Goal: Task Accomplishment & Management: Complete application form

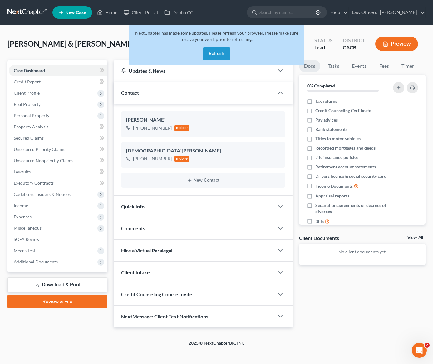
click at [228, 58] on button "Refresh" at bounding box center [216, 53] width 27 height 12
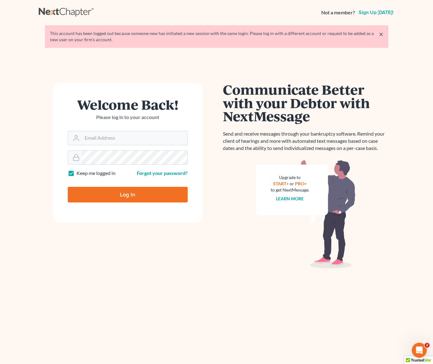
type input "[PERSON_NAME][EMAIL_ADDRESS][DOMAIN_NAME]"
click at [129, 201] on input "Log In" at bounding box center [128, 195] width 120 height 16
type input "Thinking..."
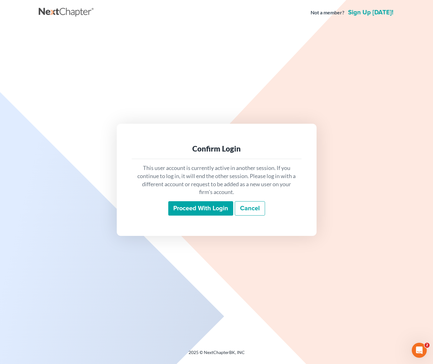
click at [205, 209] on input "Proceed with login" at bounding box center [200, 208] width 65 height 14
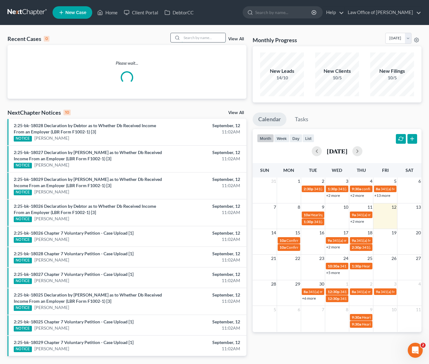
click at [201, 38] on input "search" at bounding box center [204, 37] width 44 height 9
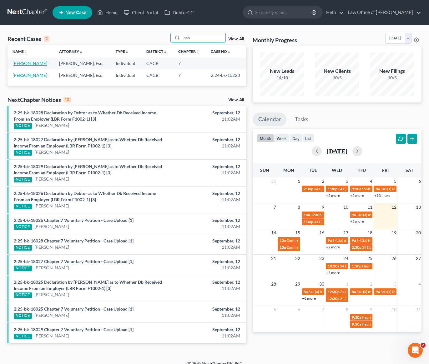
type input "pao"
click at [20, 64] on link "Nunez, Paola" at bounding box center [29, 63] width 35 height 5
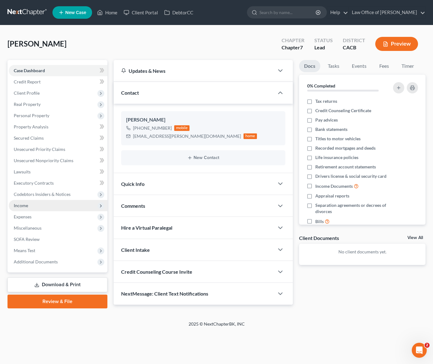
click at [20, 206] on span "Income" at bounding box center [21, 205] width 14 height 5
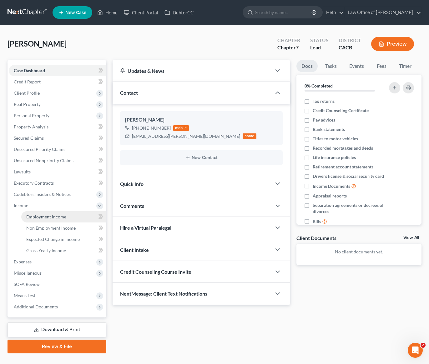
click at [45, 218] on span "Employment Income" at bounding box center [46, 216] width 40 height 5
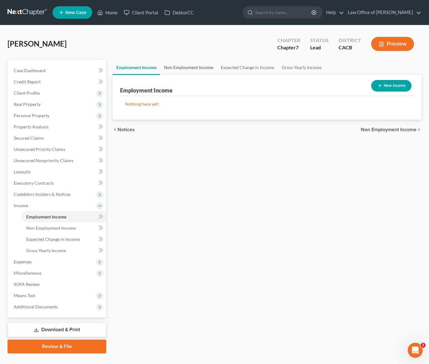
click at [190, 69] on link "Non Employment Income" at bounding box center [188, 67] width 57 height 15
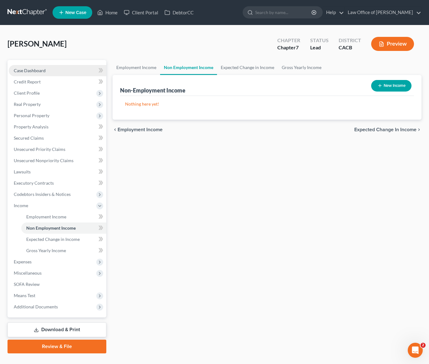
click at [34, 68] on span "Case Dashboard" at bounding box center [30, 70] width 32 height 5
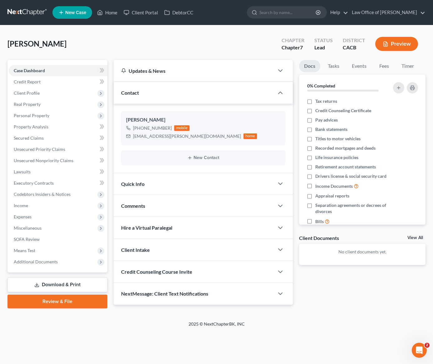
click at [89, 46] on div "Nunez, Paola Upgraded Chapter Chapter 7 Status Lead District CACB Preview" at bounding box center [216, 46] width 418 height 27
click at [125, 37] on div "Nunez, Paola Upgraded Chapter Chapter 7 Status Lead District CACB Preview" at bounding box center [216, 46] width 418 height 27
click at [27, 92] on span "Client Profile" at bounding box center [27, 92] width 26 height 5
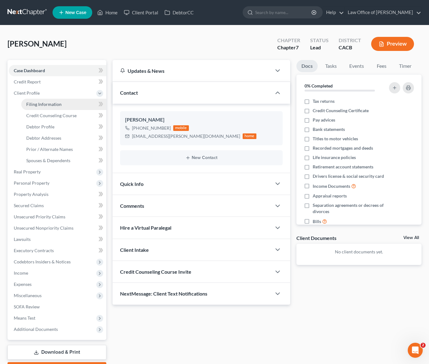
click at [46, 104] on span "Filing Information" at bounding box center [43, 104] width 35 height 5
select select "1"
select select "0"
select select "4"
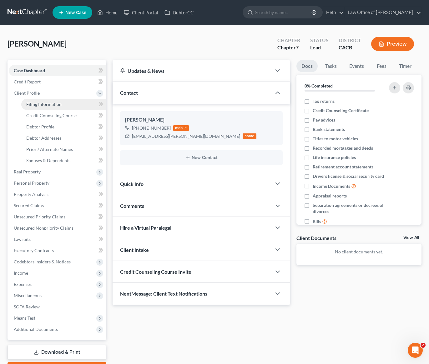
select select "0"
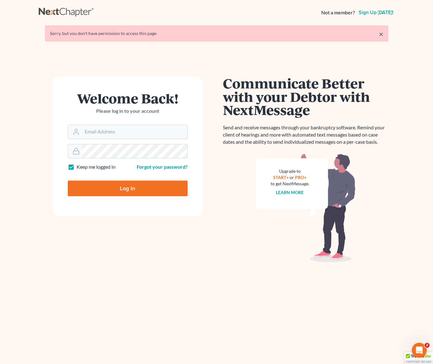
type input "[PERSON_NAME][EMAIL_ADDRESS][DOMAIN_NAME]"
click at [115, 189] on input "Log In" at bounding box center [128, 189] width 120 height 16
type input "Thinking..."
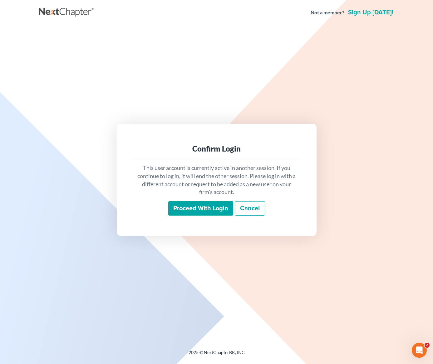
click at [204, 210] on input "Proceed with login" at bounding box center [200, 208] width 65 height 14
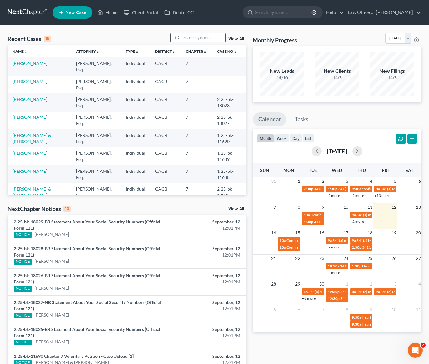
click at [197, 40] on input "search" at bounding box center [204, 37] width 44 height 9
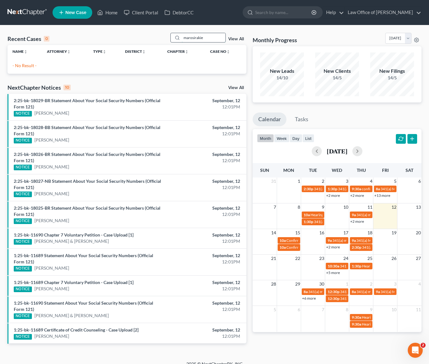
drag, startPoint x: 210, startPoint y: 37, endPoint x: 183, endPoint y: 41, distance: 27.7
click at [183, 40] on input "marosirakie" at bounding box center [204, 37] width 44 height 9
type input "susan"
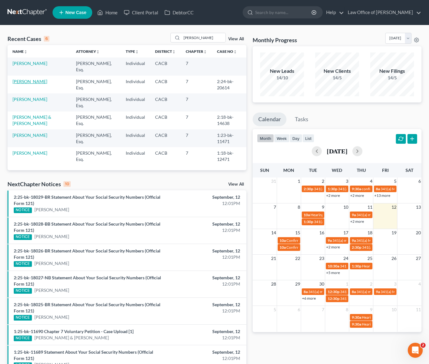
click at [34, 83] on link "Kechichian, Susan" at bounding box center [29, 81] width 35 height 5
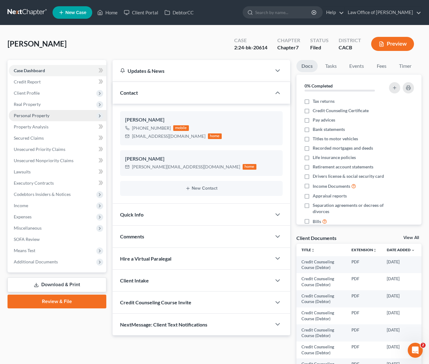
click at [40, 117] on span "Personal Property" at bounding box center [32, 115] width 36 height 5
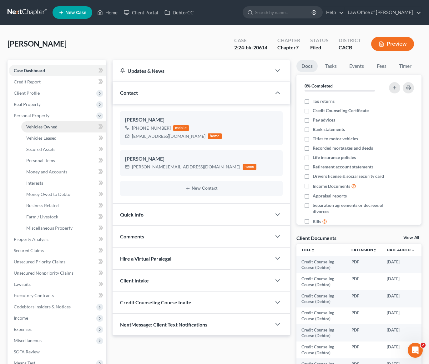
click at [52, 127] on span "Vehicles Owned" at bounding box center [41, 126] width 31 height 5
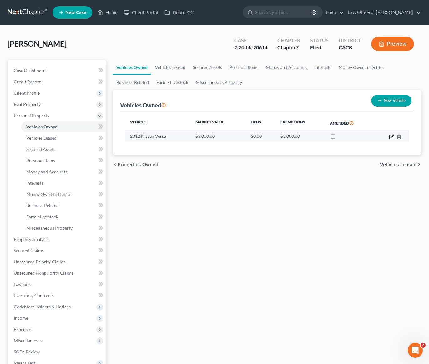
click at [390, 137] on icon "button" at bounding box center [391, 136] width 3 height 3
select select "0"
select select "14"
select select "3"
select select "0"
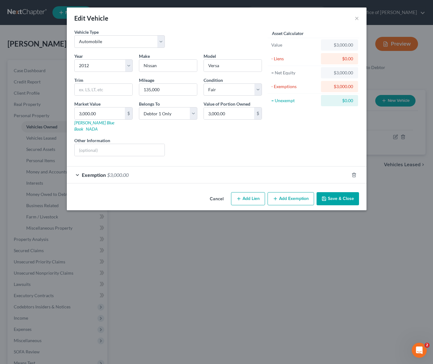
click at [192, 170] on div "Exemption $3,000.00" at bounding box center [208, 175] width 282 height 17
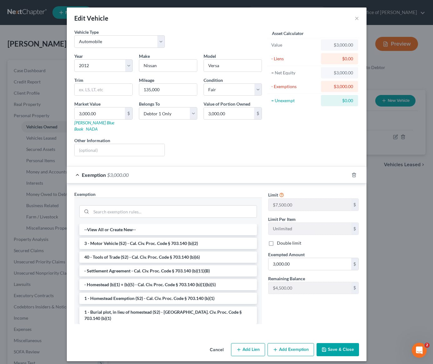
click at [212, 137] on div "Liens Select" at bounding box center [216, 146] width 97 height 19
click at [356, 18] on button "×" at bounding box center [357, 17] width 4 height 7
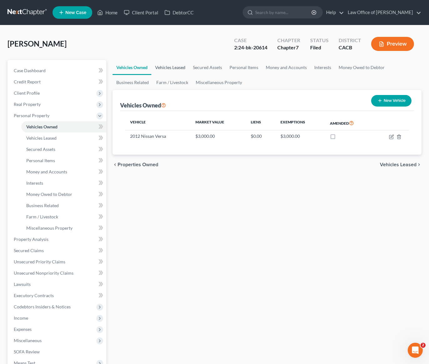
click at [165, 66] on link "Vehicles Leased" at bounding box center [170, 67] width 38 height 15
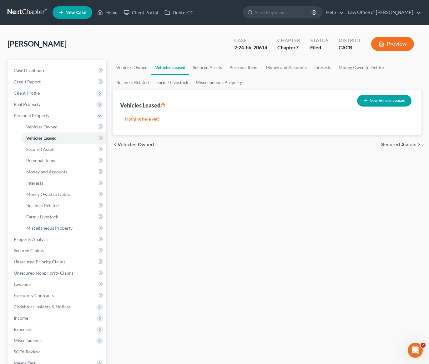
click at [173, 194] on div "Vehicles Owned Vehicles Leased Secured Assets Personal Items Money and Accounts…" at bounding box center [266, 240] width 315 height 361
click at [44, 125] on span "Vehicles Owned" at bounding box center [41, 126] width 31 height 5
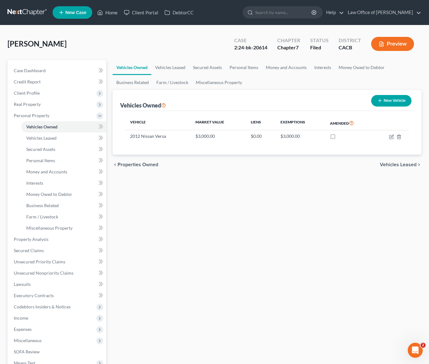
click at [24, 11] on link at bounding box center [27, 12] width 40 height 11
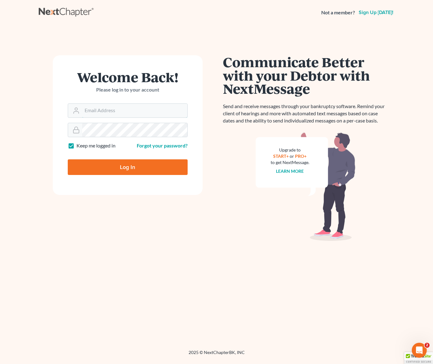
type input "[PERSON_NAME][EMAIL_ADDRESS][DOMAIN_NAME]"
click at [123, 168] on input "Log In" at bounding box center [128, 167] width 120 height 16
type input "Thinking..."
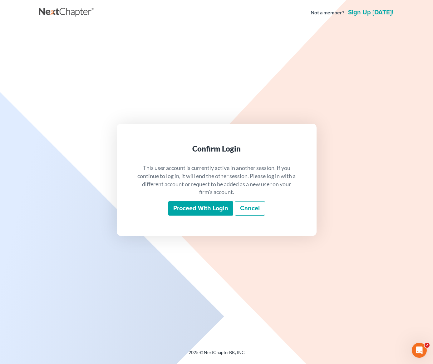
click at [201, 207] on input "Proceed with login" at bounding box center [200, 208] width 65 height 14
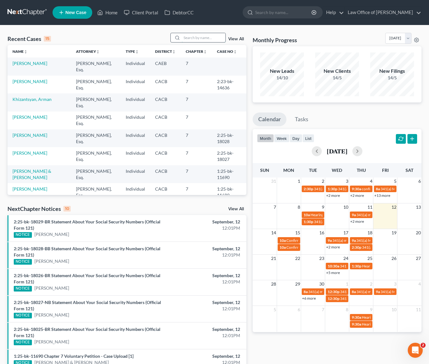
click at [202, 39] on input "search" at bounding box center [204, 37] width 44 height 9
type input "paol"
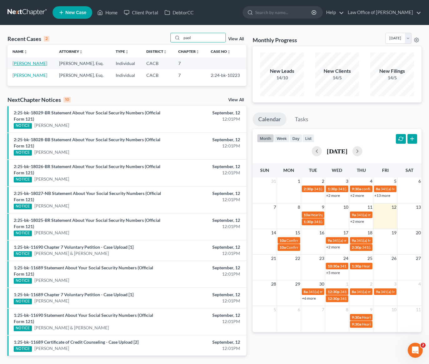
click at [24, 63] on link "Nunez, Paola" at bounding box center [29, 63] width 35 height 5
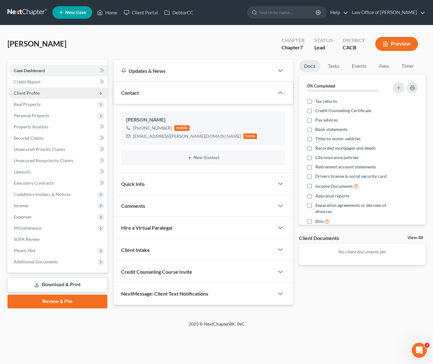
click at [28, 91] on span "Client Profile" at bounding box center [27, 92] width 26 height 5
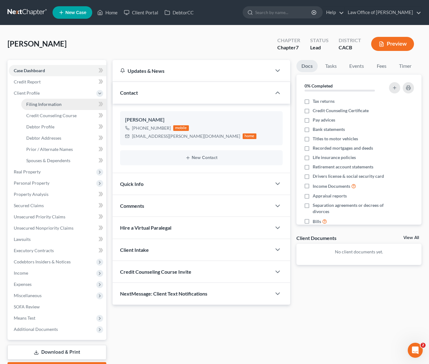
click at [47, 103] on span "Filing Information" at bounding box center [43, 104] width 35 height 5
select select "1"
select select "0"
select select "4"
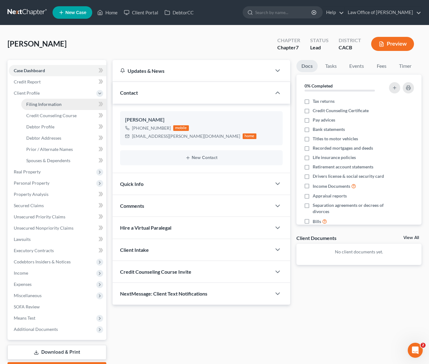
select select "0"
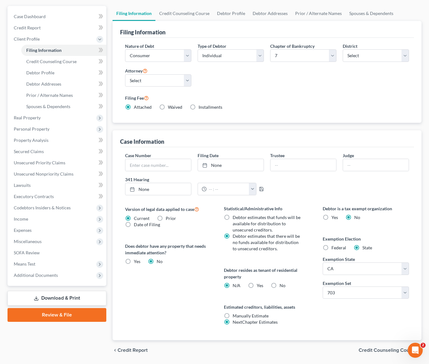
scroll to position [57, 0]
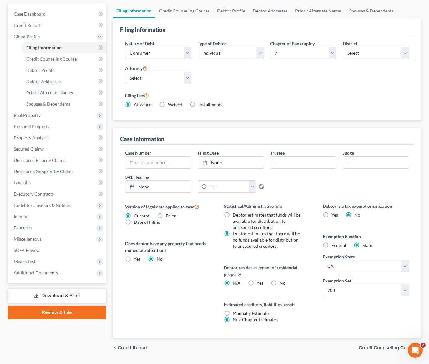
click at [257, 284] on label "Yes Yes" at bounding box center [260, 283] width 7 height 6
click at [259, 284] on input "Yes Yes" at bounding box center [261, 282] width 4 height 4
radio input "true"
radio input "false"
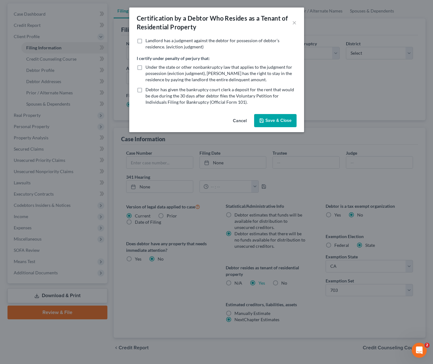
click at [275, 119] on button "Save & Close" at bounding box center [275, 120] width 42 height 13
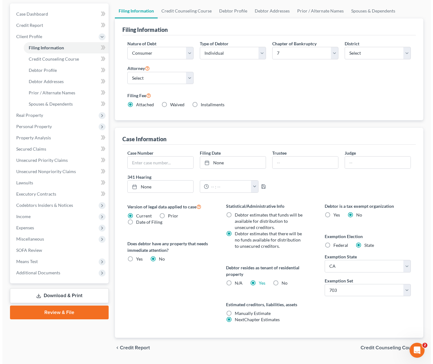
scroll to position [0, 0]
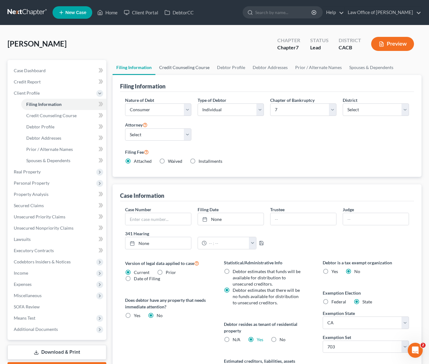
click at [177, 69] on link "Credit Counseling Course" at bounding box center [184, 67] width 58 height 15
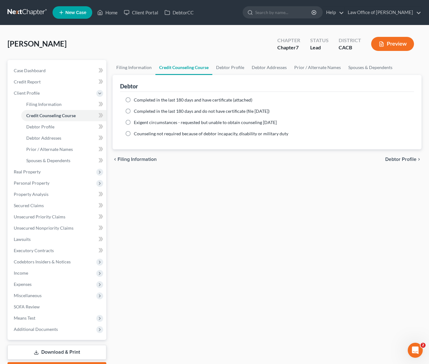
click at [134, 100] on label "Completed in the last 180 days and have certificate (attached)" at bounding box center [193, 100] width 118 height 6
click at [136, 100] on input "Completed in the last 180 days and have certificate (attached)" at bounding box center [138, 99] width 4 height 4
radio input "true"
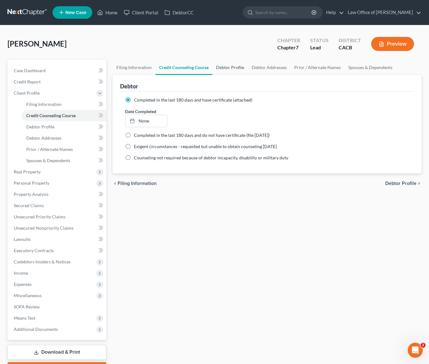
click at [223, 67] on link "Debtor Profile" at bounding box center [230, 67] width 36 height 15
select select "0"
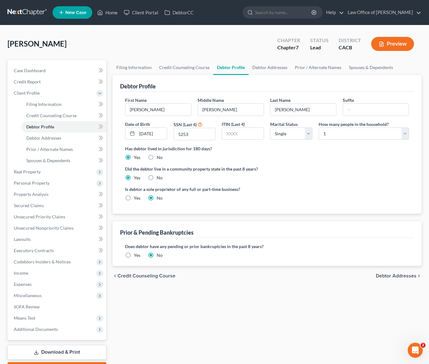
click at [271, 171] on label "Did the debtor live in a community property state in the past 8 years?" at bounding box center [267, 169] width 284 height 7
click at [294, 160] on div "Has debtor lived in jurisdiction for 180 days? Yes No Debtor must reside in jur…" at bounding box center [267, 152] width 284 height 15
click at [258, 148] on label "Has debtor lived in jurisdiction for 180 days?" at bounding box center [267, 148] width 284 height 7
click at [275, 67] on link "Debtor Addresses" at bounding box center [269, 67] width 42 height 15
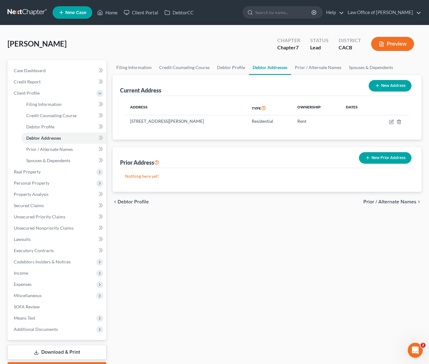
click at [230, 206] on div "chevron_left Debtor Profile Prior / Alternate Names chevron_right" at bounding box center [266, 202] width 309 height 20
click at [243, 242] on div "Filing Information Credit Counseling Course Debtor Profile Debtor Addresses Pri…" at bounding box center [266, 218] width 315 height 316
click at [270, 239] on div "Filing Information Credit Counseling Course Debtor Profile Debtor Addresses Pri…" at bounding box center [266, 218] width 315 height 316
click at [325, 66] on link "Prior / Alternate Names" at bounding box center [318, 67] width 54 height 15
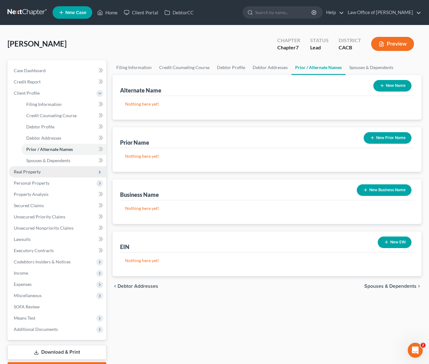
click at [32, 171] on span "Real Property" at bounding box center [27, 171] width 27 height 5
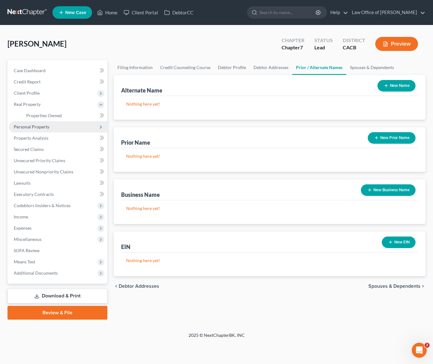
click at [41, 128] on span "Personal Property" at bounding box center [32, 126] width 36 height 5
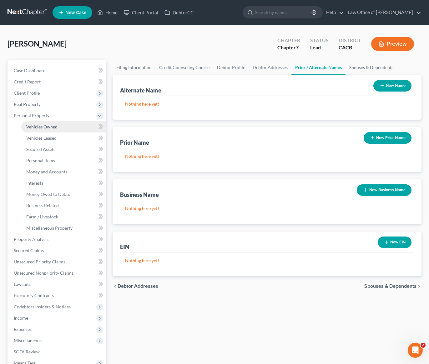
click at [46, 126] on span "Vehicles Owned" at bounding box center [41, 126] width 31 height 5
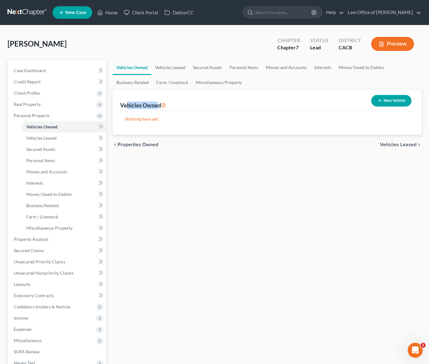
drag, startPoint x: 128, startPoint y: 105, endPoint x: 158, endPoint y: 104, distance: 30.0
click at [158, 104] on div "Vehicles Owned" at bounding box center [143, 105] width 46 height 7
click at [231, 177] on div "Vehicles Owned Vehicles Leased Secured Assets Personal Items Money and Accounts…" at bounding box center [266, 240] width 315 height 361
click at [383, 104] on button "New Vehicle" at bounding box center [391, 101] width 40 height 12
select select "0"
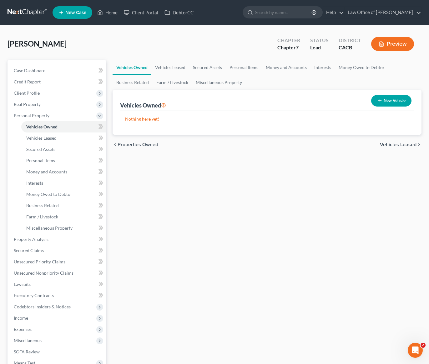
select select "0"
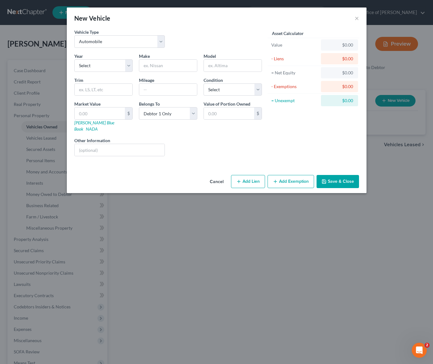
click at [194, 39] on div "Vehicle Type Select Automobile Truck Trailer Watercraft Aircraft Motor Home Atv…" at bounding box center [168, 41] width 194 height 24
click at [101, 68] on select "Select 2026 2025 2024 2023 2022 2021 2020 2019 2018 2017 2016 2015 2014 2013 20…" at bounding box center [103, 65] width 58 height 12
select select "11"
click at [74, 59] on select "Select 2026 2025 2024 2023 2022 2021 2020 2019 2018 2017 2016 2015 2014 2013 20…" at bounding box center [103, 65] width 58 height 12
click at [167, 66] on input "text" at bounding box center [168, 66] width 58 height 12
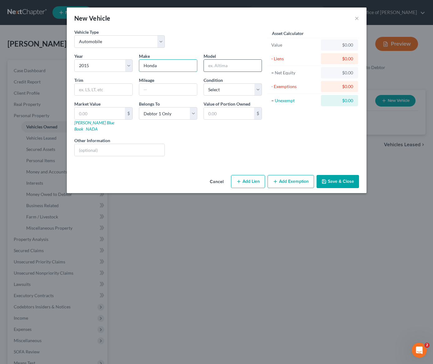
type input "Honda"
click at [213, 67] on input "text" at bounding box center [233, 66] width 58 height 12
type input "Civic"
click at [156, 90] on input "text" at bounding box center [168, 90] width 58 height 12
type input "55,000"
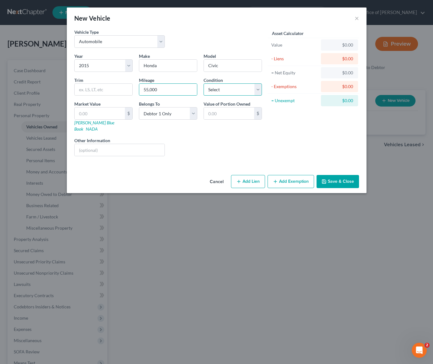
click at [220, 90] on select "Select Excellent Very Good Good Fair Poor" at bounding box center [233, 89] width 58 height 12
select select "3"
click at [204, 83] on select "Select Excellent Very Good Good Fair Poor" at bounding box center [233, 89] width 58 height 12
click at [112, 145] on input "text" at bounding box center [120, 150] width 90 height 12
type input "Paid Off."
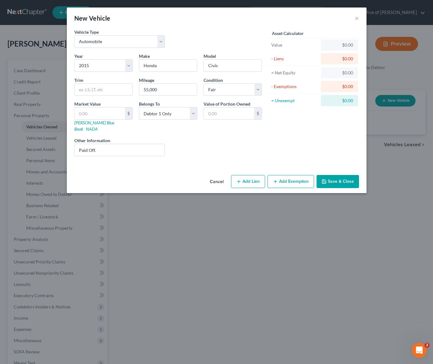
drag, startPoint x: 204, startPoint y: 145, endPoint x: 200, endPoint y: 147, distance: 4.1
click at [204, 145] on div "Liens Select" at bounding box center [216, 146] width 97 height 19
click at [339, 176] on button "Save & Close" at bounding box center [338, 181] width 42 height 13
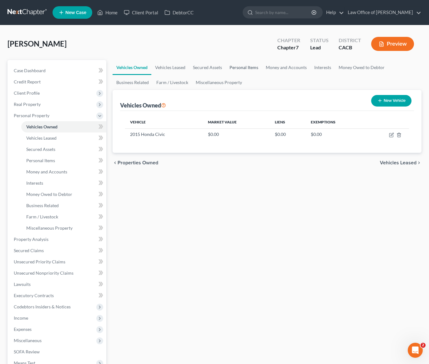
click at [245, 67] on link "Personal Items" at bounding box center [244, 67] width 36 height 15
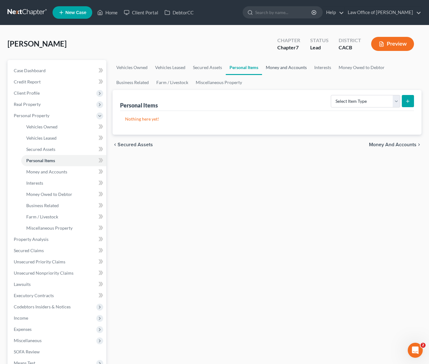
click at [297, 66] on link "Money and Accounts" at bounding box center [286, 67] width 48 height 15
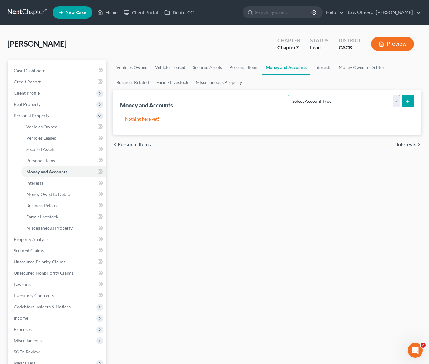
click at [315, 104] on select "Select Account Type Brokerage Cash on Hand Certificates of Deposit Checking Acc…" at bounding box center [343, 101] width 112 height 12
select select "checking"
click at [289, 95] on select "Select Account Type Brokerage Cash on Hand Certificates of Deposit Checking Acc…" at bounding box center [343, 101] width 112 height 12
click at [406, 101] on icon "submit" at bounding box center [407, 101] width 5 height 5
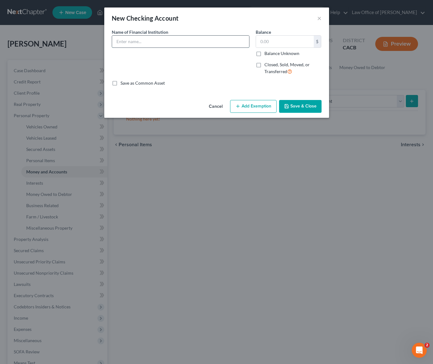
click at [160, 42] on input "text" at bounding box center [180, 42] width 137 height 12
type input "Citibank (Personal)"
click at [282, 42] on input "text" at bounding box center [285, 42] width 58 height 12
type input "100"
click at [241, 108] on button "Add Exemption" at bounding box center [253, 106] width 47 height 13
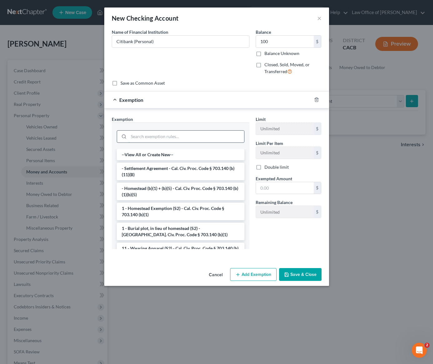
click at [150, 139] on input "search" at bounding box center [187, 137] width 116 height 12
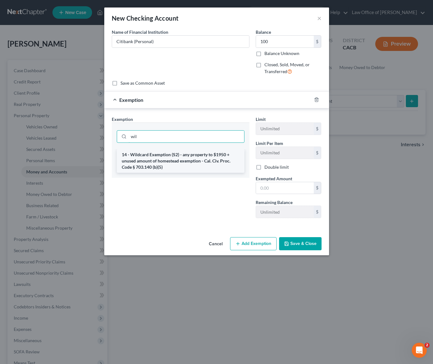
type input "wil"
click at [148, 162] on li "14 - Wildcard Exemption (S2) - any property to $1950 + unused amount of homeste…" at bounding box center [181, 161] width 128 height 24
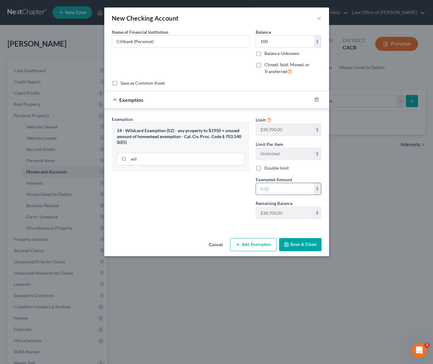
click at [279, 191] on input "text" at bounding box center [285, 189] width 58 height 12
type input "100"
click at [312, 246] on button "Save & Close" at bounding box center [300, 244] width 42 height 13
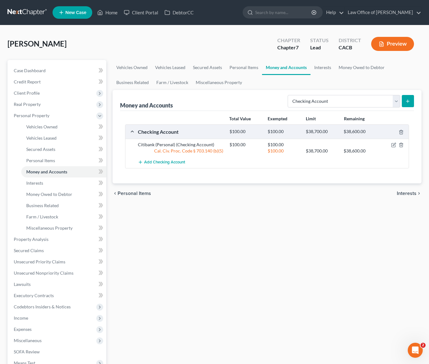
click at [210, 209] on div "Vehicles Owned Vehicles Leased Secured Assets Personal Items Money and Accounts…" at bounding box center [266, 240] width 315 height 361
click at [321, 66] on link "Interests" at bounding box center [322, 67] width 24 height 15
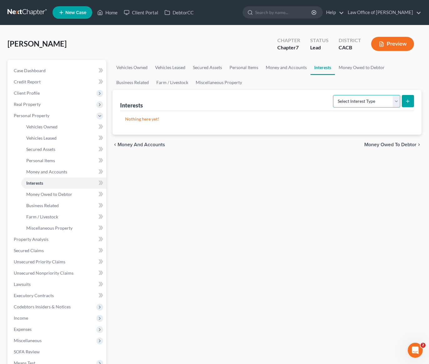
click at [354, 103] on select "Select Interest Type 401K Annuity Bond Education IRA Government Bond Government…" at bounding box center [366, 101] width 67 height 12
select select "401k"
click at [333, 95] on select "Select Interest Type 401K Annuity Bond Education IRA Government Bond Government…" at bounding box center [366, 101] width 67 height 12
click at [405, 100] on icon "submit" at bounding box center [407, 101] width 5 height 5
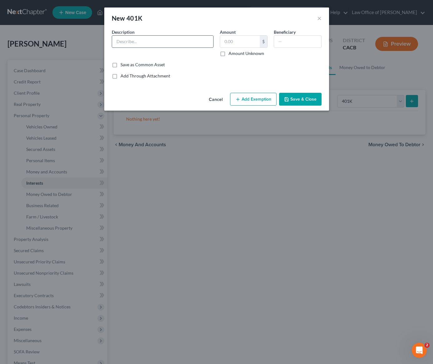
click at [137, 40] on input "text" at bounding box center [162, 42] width 101 height 12
click at [157, 41] on input "From Old Employers ADP and The People)" at bounding box center [162, 42] width 101 height 12
type input "From Old Employers (ADP and The People)"
click at [288, 44] on input "text" at bounding box center [297, 42] width 47 height 12
type input "Next of Kin"
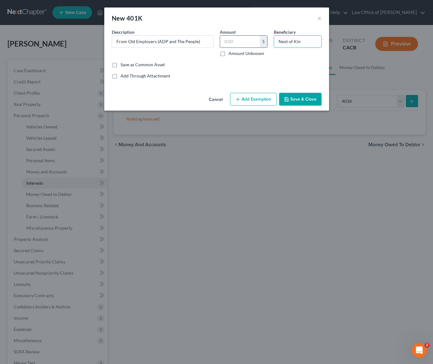
click at [241, 42] on input "text" at bounding box center [240, 42] width 40 height 12
type input "0.00"
click at [301, 101] on button "Save & Close" at bounding box center [300, 99] width 42 height 13
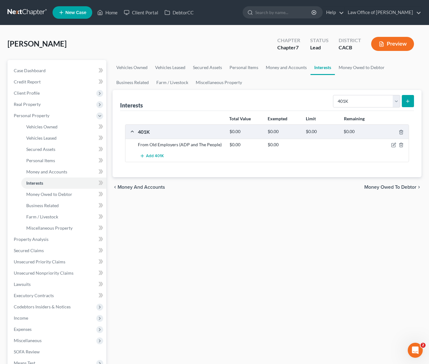
click at [268, 217] on div "Vehicles Owned Vehicles Leased Secured Assets Personal Items Money and Accounts…" at bounding box center [266, 240] width 315 height 361
click at [351, 101] on select "Select Interest Type 401K Annuity Bond Education IRA Government Bond Government…" at bounding box center [366, 101] width 67 height 12
select select "term_life_insurance"
click at [333, 95] on select "Select Interest Type 401K Annuity Bond Education IRA Government Bond Government…" at bounding box center [366, 101] width 67 height 12
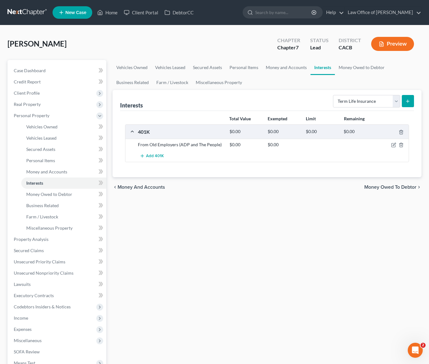
click at [409, 97] on button "submit" at bounding box center [407, 101] width 12 height 12
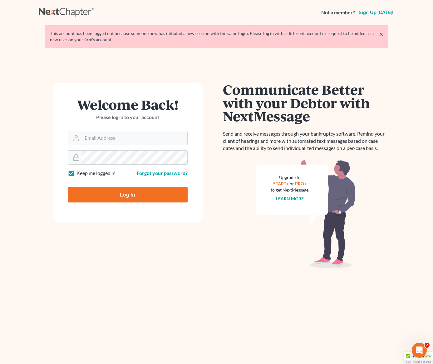
type input "[PERSON_NAME][EMAIL_ADDRESS][DOMAIN_NAME]"
click at [127, 195] on input "Log In" at bounding box center [128, 195] width 120 height 16
type input "Thinking..."
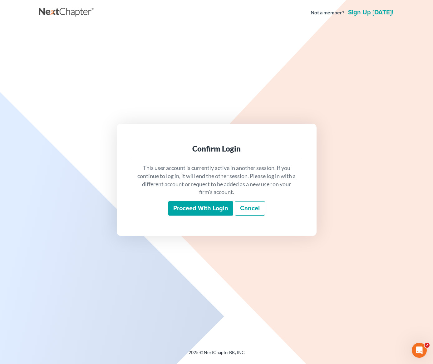
click at [195, 207] on input "Proceed with login" at bounding box center [200, 208] width 65 height 14
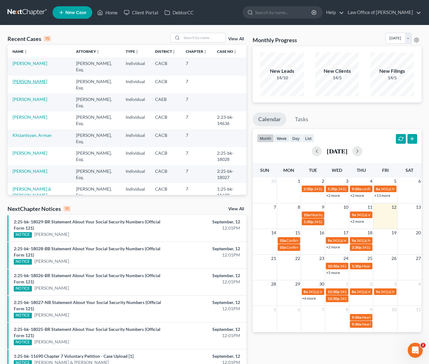
click at [19, 82] on link "[PERSON_NAME]" at bounding box center [29, 81] width 35 height 5
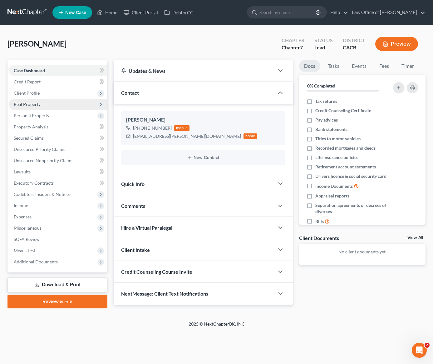
click at [30, 107] on span "Real Property" at bounding box center [27, 104] width 27 height 5
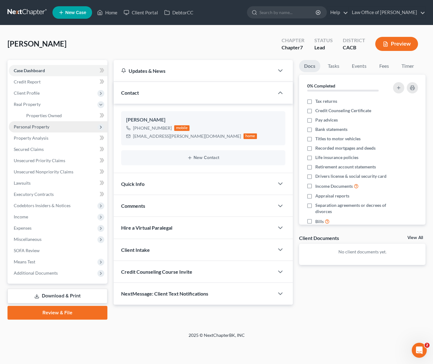
click at [32, 129] on span "Personal Property" at bounding box center [32, 126] width 36 height 5
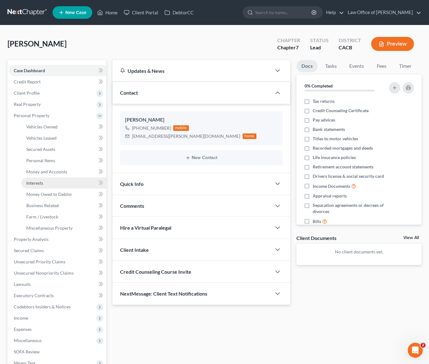
click at [31, 183] on span "Interests" at bounding box center [34, 182] width 17 height 5
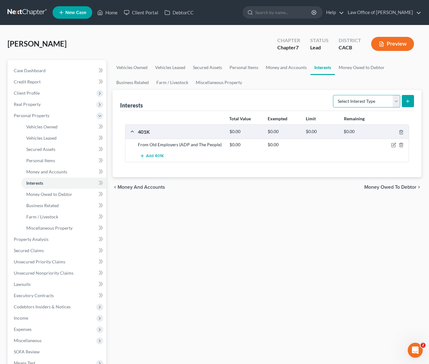
click at [363, 103] on select "Select Interest Type 401K Annuity Bond Education IRA Government Bond Government…" at bounding box center [366, 101] width 67 height 12
select select "term_life_insurance"
click at [333, 95] on select "Select Interest Type 401K Annuity Bond Education IRA Government Bond Government…" at bounding box center [366, 101] width 67 height 12
click at [409, 103] on button "submit" at bounding box center [407, 101] width 12 height 12
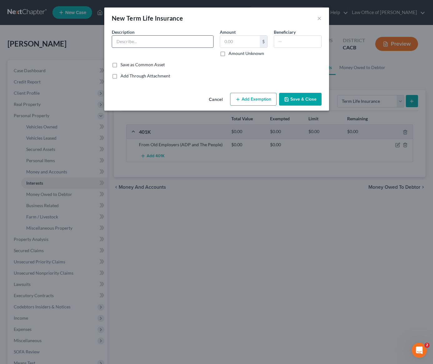
click at [140, 41] on input "text" at bounding box center [162, 42] width 101 height 12
type input "National Life Group (Self)"
click at [242, 46] on input "text" at bounding box center [240, 42] width 40 height 12
type input "0.00"
click at [309, 40] on input "text" at bounding box center [297, 42] width 47 height 12
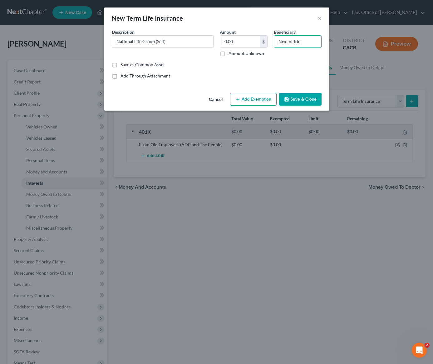
type input "Next of Kin"
click at [313, 99] on button "Save & Close" at bounding box center [300, 99] width 42 height 13
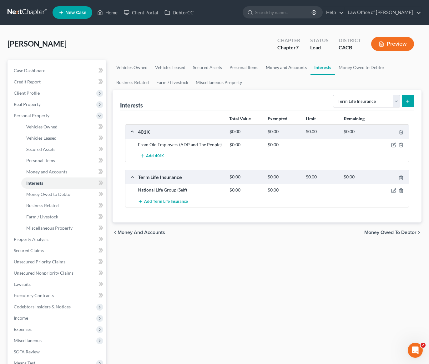
click at [293, 68] on link "Money and Accounts" at bounding box center [286, 67] width 48 height 15
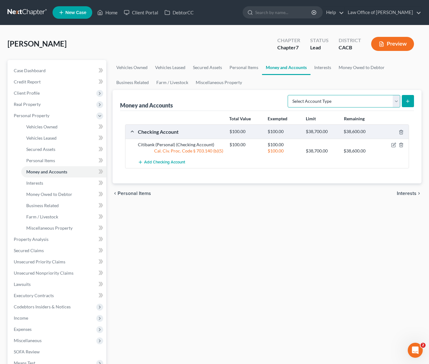
click at [339, 100] on select "Select Account Type Brokerage Cash on Hand Certificates of Deposit Checking Acc…" at bounding box center [343, 101] width 112 height 12
select select "savings"
click at [289, 95] on select "Select Account Type Brokerage Cash on Hand Certificates of Deposit Checking Acc…" at bounding box center [343, 101] width 112 height 12
click at [407, 101] on line "submit" at bounding box center [407, 101] width 3 height 0
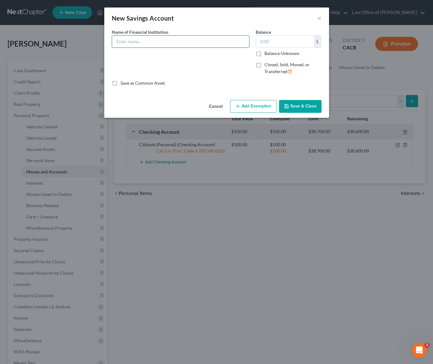
click at [174, 43] on input "text" at bounding box center [180, 42] width 137 height 12
type input "National Life connected to life"
click at [216, 108] on button "Cancel" at bounding box center [216, 107] width 24 height 12
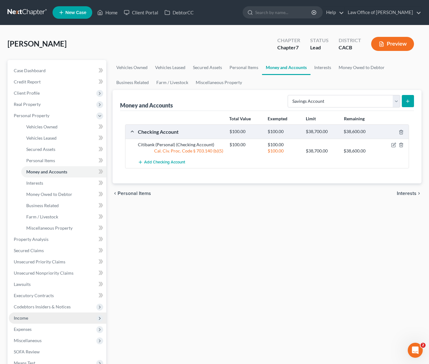
click at [22, 318] on span "Income" at bounding box center [21, 317] width 14 height 5
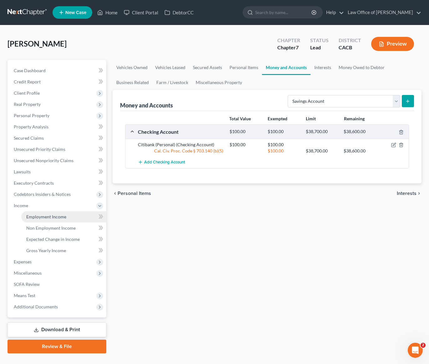
click at [49, 217] on span "Employment Income" at bounding box center [46, 216] width 40 height 5
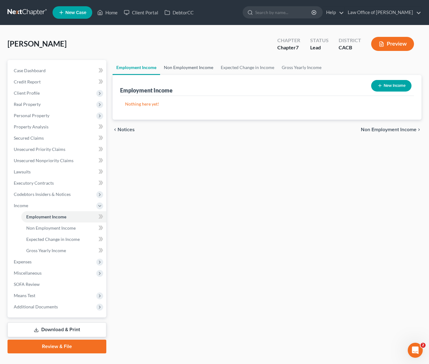
click at [192, 68] on link "Non Employment Income" at bounding box center [188, 67] width 57 height 15
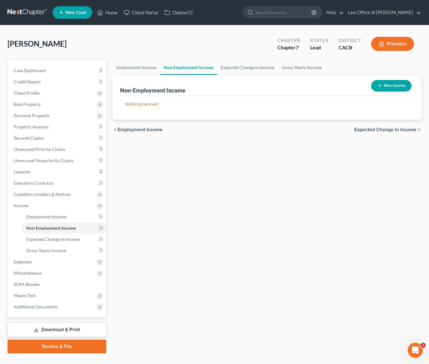
click at [393, 86] on button "New Income" at bounding box center [391, 86] width 40 height 12
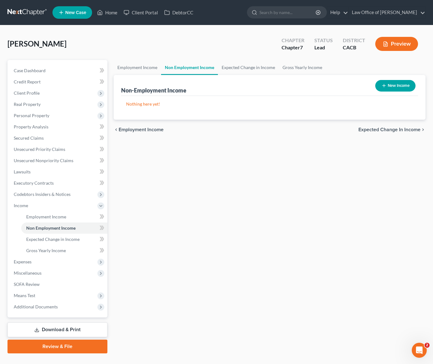
select select "0"
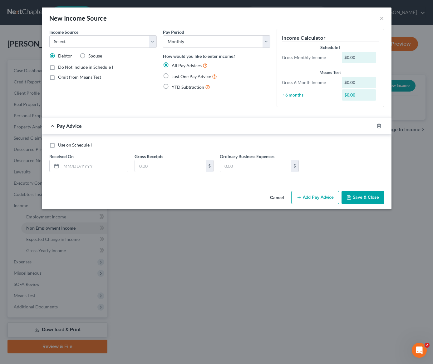
click at [172, 77] on label "Just One Pay Advice" at bounding box center [194, 76] width 45 height 7
click at [174, 77] on input "Just One Pay Advice" at bounding box center [176, 75] width 4 height 4
radio input "true"
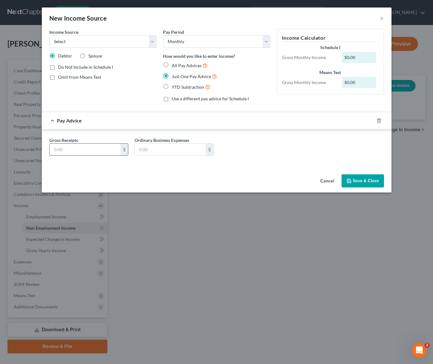
click at [88, 152] on input "text" at bounding box center [85, 150] width 71 height 12
type input "2"
type input "1,000"
click at [357, 188] on div "Cancel Save & Close" at bounding box center [217, 182] width 350 height 21
click at [356, 183] on button "Save & Close" at bounding box center [363, 180] width 42 height 13
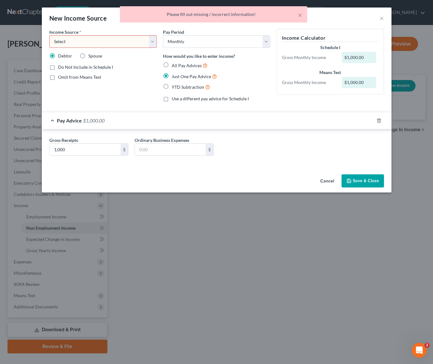
click at [116, 42] on select "Select Unemployment Disability (from employer) Pension Retirement Social Securi…" at bounding box center [102, 41] width 107 height 12
select select "7"
click at [49, 35] on select "Select Unemployment Disability (from employer) Pension Retirement Social Securi…" at bounding box center [102, 41] width 107 height 12
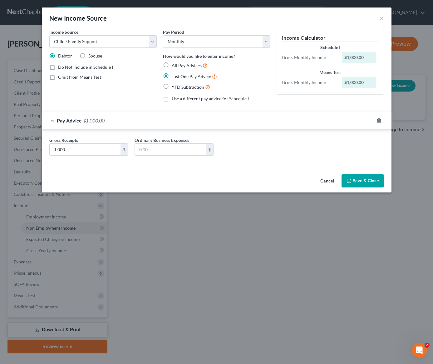
click at [360, 180] on button "Save & Close" at bounding box center [363, 180] width 42 height 13
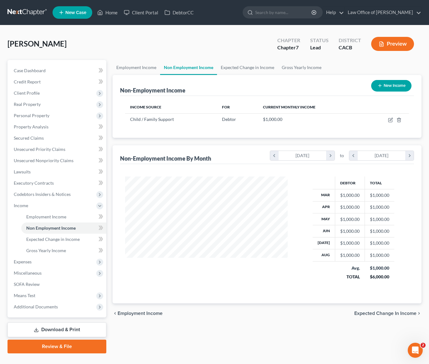
scroll to position [112, 173]
click at [26, 261] on span "Expenses" at bounding box center [23, 261] width 18 height 5
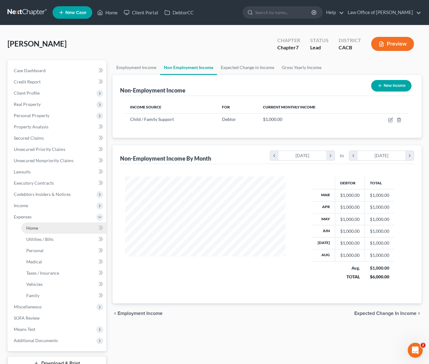
click at [36, 229] on span "Home" at bounding box center [32, 227] width 12 height 5
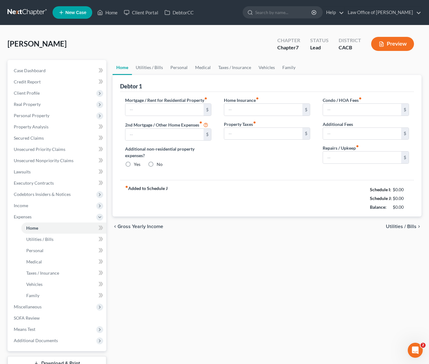
type input "0.00"
radio input "true"
type input "0.00"
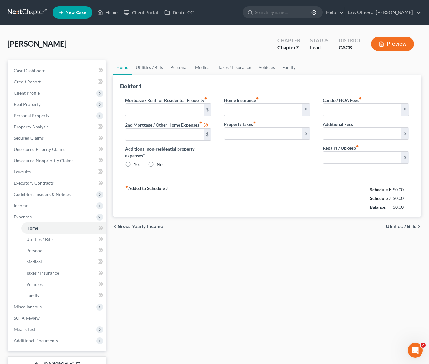
type input "0.00"
click at [148, 69] on link "Utilities / Bills" at bounding box center [149, 67] width 35 height 15
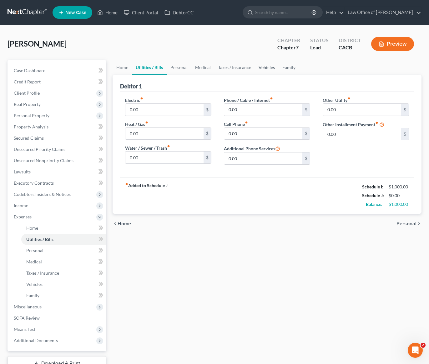
click at [266, 67] on link "Vehicles" at bounding box center [267, 67] width 24 height 15
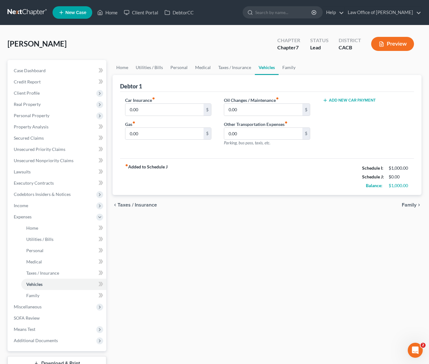
click at [351, 100] on button "Add New Car Payment" at bounding box center [348, 100] width 53 height 5
click at [405, 111] on icon "button" at bounding box center [406, 109] width 5 height 5
click at [32, 306] on span "Miscellaneous" at bounding box center [28, 306] width 28 height 5
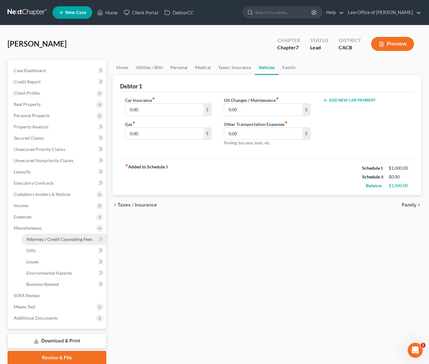
click at [73, 239] on span "Attorney / Credit Counseling Fees" at bounding box center [59, 239] width 66 height 5
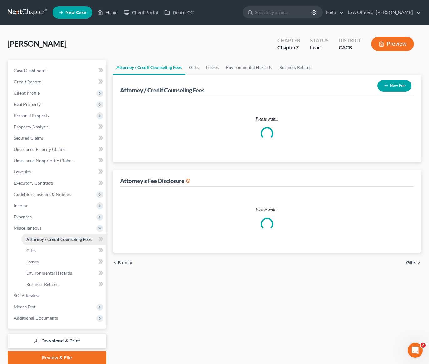
select select "0"
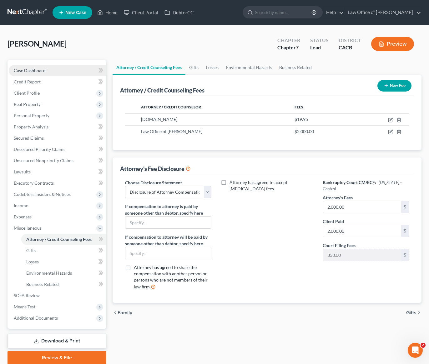
click at [36, 72] on span "Case Dashboard" at bounding box center [30, 70] width 32 height 5
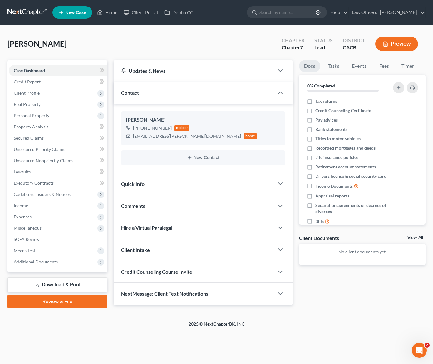
click at [87, 46] on div "Nunez, Paola Upgraded Chapter Chapter 7 Status Lead District CACB Preview" at bounding box center [216, 46] width 418 height 27
click at [85, 49] on div "Nunez, Paola Upgraded Chapter Chapter 7 Status Lead District CACB Preview" at bounding box center [216, 46] width 418 height 27
click at [35, 94] on span "Client Profile" at bounding box center [27, 92] width 26 height 5
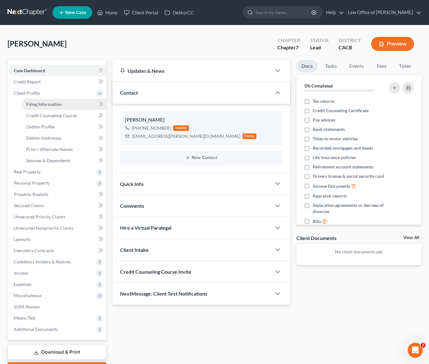
click at [35, 106] on span "Filing Information" at bounding box center [43, 104] width 35 height 5
select select "1"
select select "0"
select select "4"
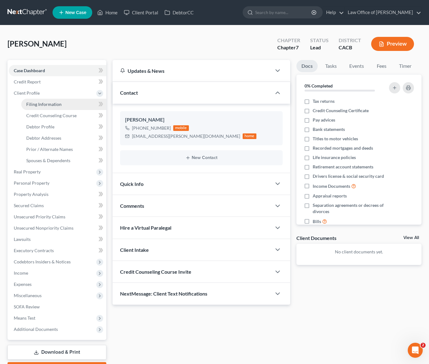
select select "0"
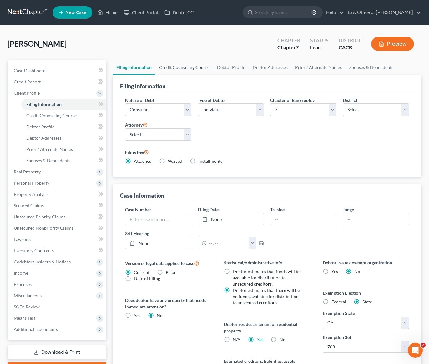
click at [193, 67] on link "Credit Counseling Course" at bounding box center [184, 67] width 58 height 15
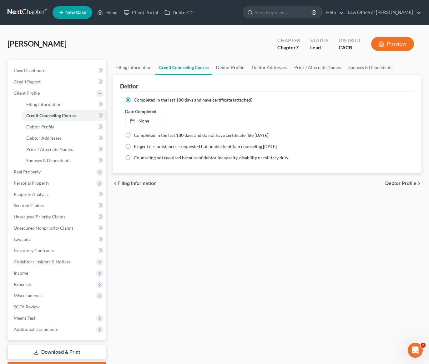
click at [224, 68] on link "Debtor Profile" at bounding box center [230, 67] width 36 height 15
select select "0"
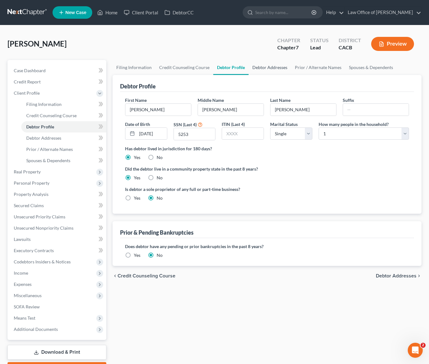
click at [273, 69] on link "Debtor Addresses" at bounding box center [269, 67] width 42 height 15
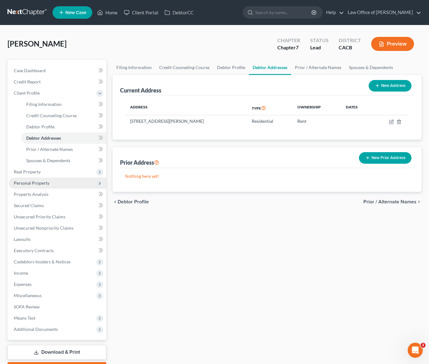
click at [40, 184] on span "Personal Property" at bounding box center [32, 182] width 36 height 5
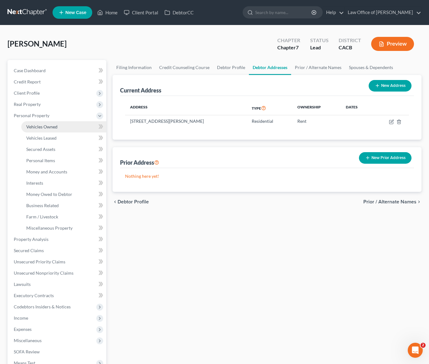
click at [51, 128] on span "Vehicles Owned" at bounding box center [41, 126] width 31 height 5
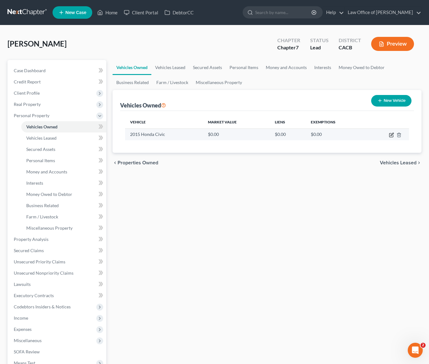
click at [391, 136] on icon "button" at bounding box center [391, 134] width 3 height 3
select select "0"
select select "11"
select select "3"
select select "0"
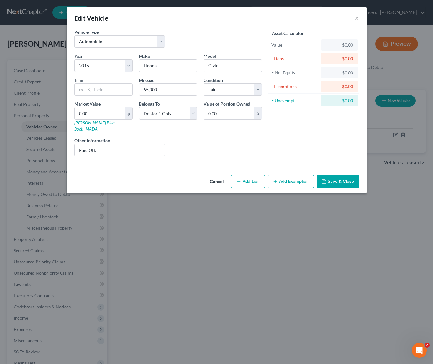
click at [88, 123] on link "Kelly Blue Book" at bounding box center [94, 126] width 40 height 12
click at [105, 112] on input "0.00" at bounding box center [100, 113] width 50 height 12
type input "1"
type input "1.00"
type input "10"
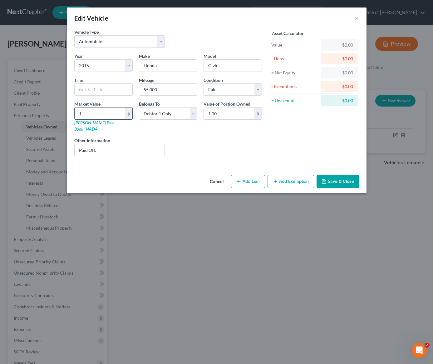
type input "10.00"
type input "100"
type input "100.00"
type input "1000"
type input "1,000.00"
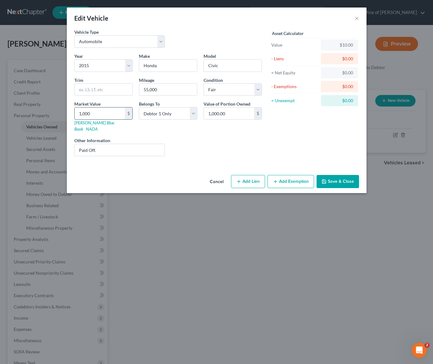
type input "1,0000"
type input "10,000.00"
type input "10,000"
click at [295, 175] on button "Add Exemption" at bounding box center [291, 181] width 47 height 13
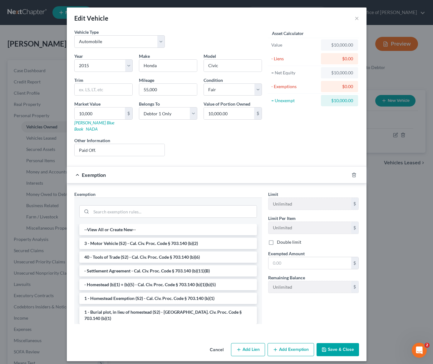
click at [145, 240] on li "3 - Motor Vehicle (S2) - Cal. Civ. Proc. Code § 703.140 (b)(2)" at bounding box center [168, 243] width 178 height 11
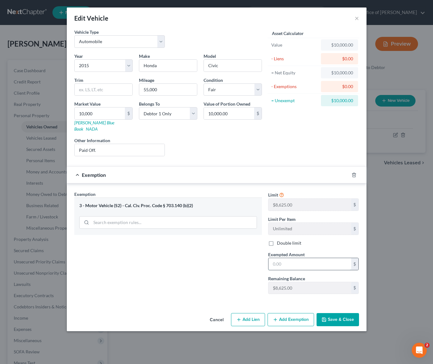
click at [302, 259] on input "text" at bounding box center [310, 264] width 83 height 12
type input "8,625"
click at [294, 316] on button "Add Exemption" at bounding box center [291, 319] width 47 height 13
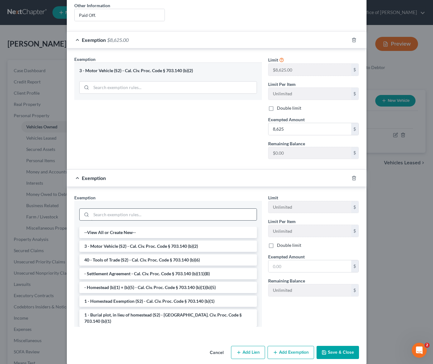
scroll to position [136, 0]
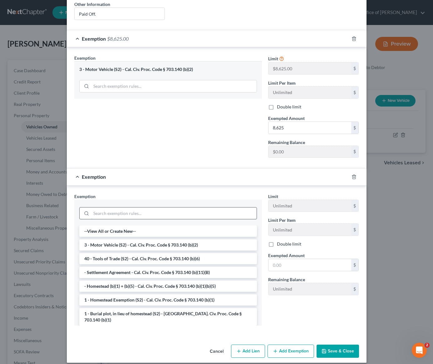
click at [126, 207] on input "search" at bounding box center [174, 213] width 166 height 12
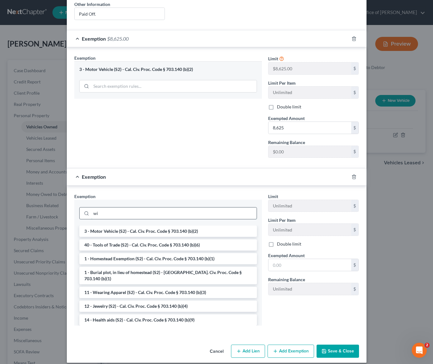
scroll to position [106, 0]
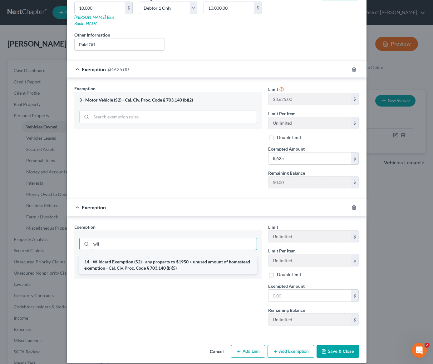
type input "wil"
click at [150, 257] on li "14 - Wildcard Exemption (S2) - any property to $1950 + unused amount of homeste…" at bounding box center [168, 264] width 178 height 17
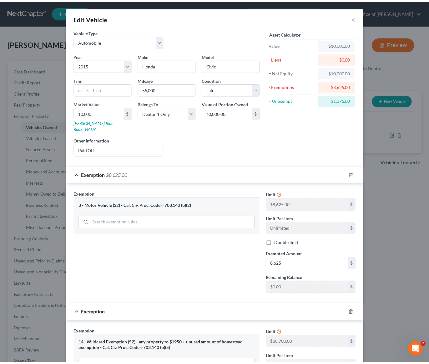
scroll to position [107, 0]
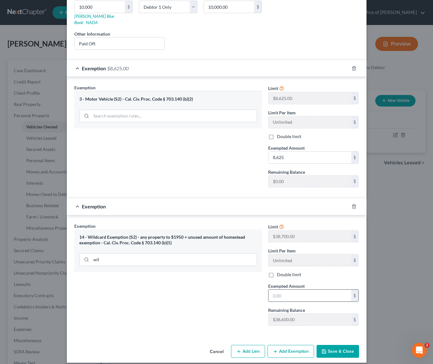
click at [283, 293] on input "text" at bounding box center [310, 296] width 83 height 12
type input "1,375"
click at [341, 345] on button "Save & Close" at bounding box center [338, 351] width 42 height 13
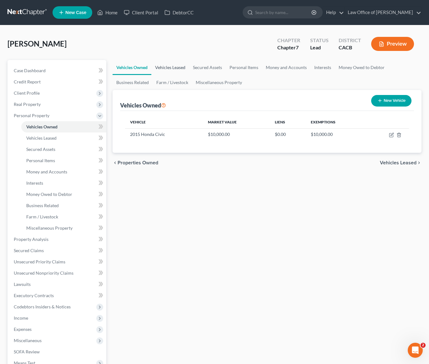
click at [171, 68] on link "Vehicles Leased" at bounding box center [170, 67] width 38 height 15
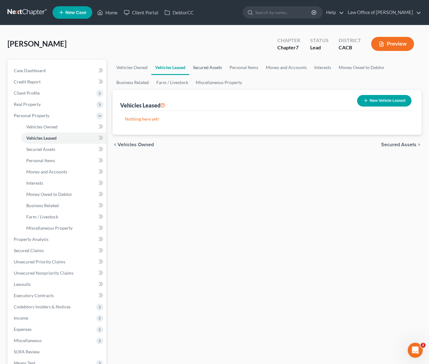
click at [212, 71] on link "Secured Assets" at bounding box center [207, 67] width 37 height 15
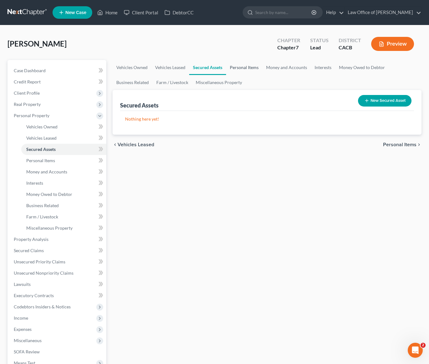
click at [237, 72] on link "Personal Items" at bounding box center [244, 67] width 36 height 15
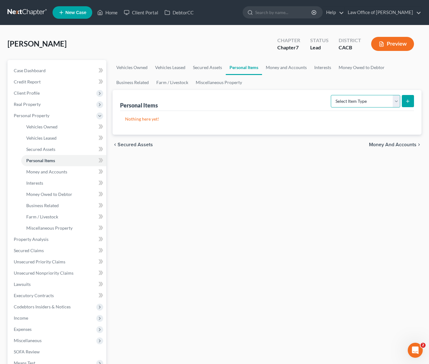
click at [349, 102] on select "Select Item Type Clothing Collectibles Of Value Electronics Firearms Household …" at bounding box center [365, 101] width 69 height 12
select select "clothing"
click at [331, 95] on select "Select Item Type Clothing Collectibles Of Value Electronics Firearms Household …" at bounding box center [365, 101] width 69 height 12
click at [406, 103] on icon "submit" at bounding box center [407, 101] width 5 height 5
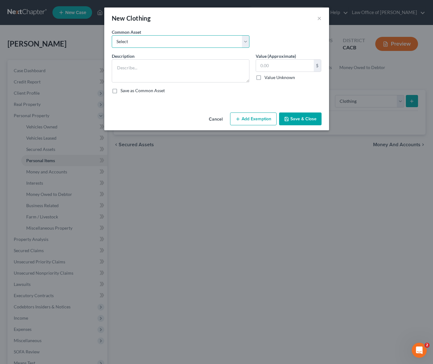
click at [183, 44] on select "Select Wardrobe and clothing" at bounding box center [181, 41] width 138 height 12
select select "0"
click at [112, 35] on select "Select Wardrobe and clothing" at bounding box center [181, 41] width 138 height 12
type textarea "Wardrobe and clothing"
type input "2,000.00"
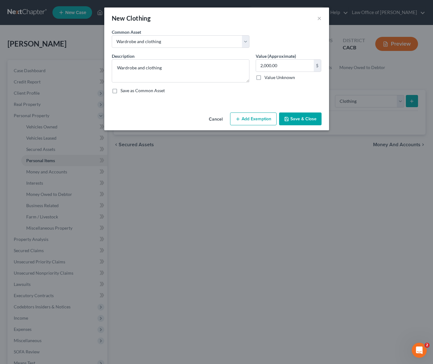
click at [250, 118] on button "Add Exemption" at bounding box center [253, 118] width 47 height 13
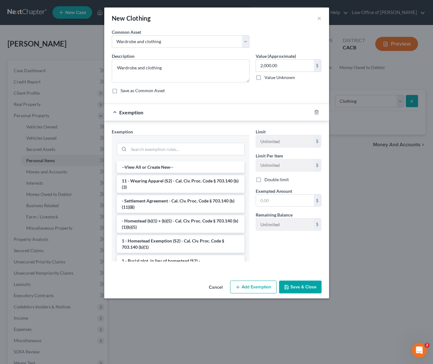
click at [162, 188] on li "11 - Wearing Apparel (S2) - Cal. Civ. Proc. Code § 703.140 (b)(3)" at bounding box center [181, 183] width 128 height 17
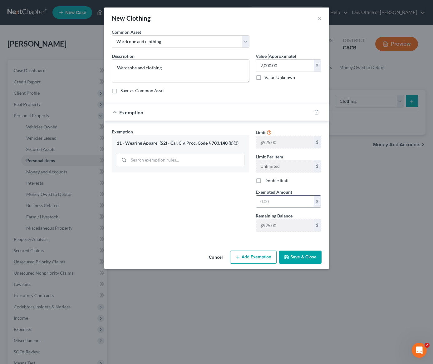
click at [268, 201] on input "text" at bounding box center [285, 202] width 58 height 12
type input "2,000"
click at [301, 257] on button "Save & Close" at bounding box center [300, 257] width 42 height 13
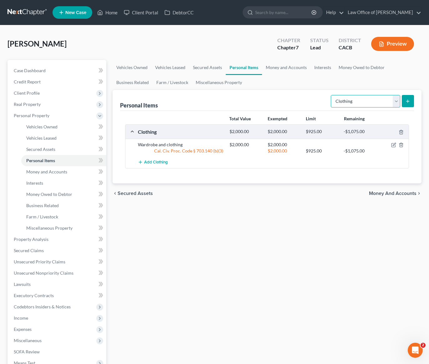
click at [350, 97] on select "Select Item Type Clothing Collectibles Of Value Electronics Firearms Household …" at bounding box center [365, 101] width 69 height 12
select select "electronics"
click at [331, 95] on select "Select Item Type Clothing Collectibles Of Value Electronics Firearms Household …" at bounding box center [365, 101] width 69 height 12
click at [407, 100] on icon "submit" at bounding box center [407, 101] width 5 height 5
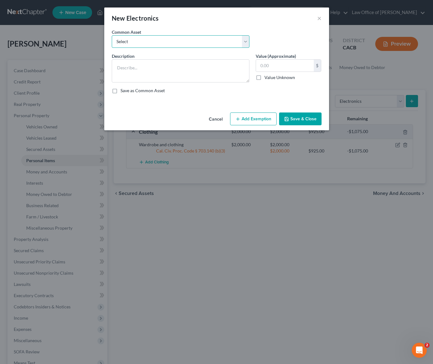
click at [220, 45] on select "Select General electronics, equipment and recreational personal property." at bounding box center [181, 41] width 138 height 12
select select "0"
click at [112, 35] on select "Select General electronics, equipment and recreational personal property." at bounding box center [181, 41] width 138 height 12
type textarea "General electronics, equipment and recreational personal property."
type input "2,000.00"
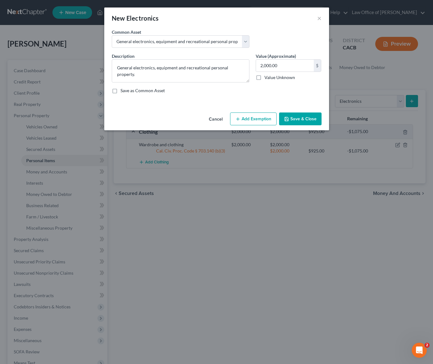
click at [257, 120] on button "Add Exemption" at bounding box center [253, 118] width 47 height 13
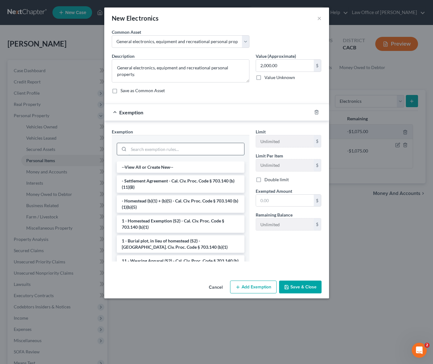
click at [151, 151] on input "search" at bounding box center [187, 149] width 116 height 12
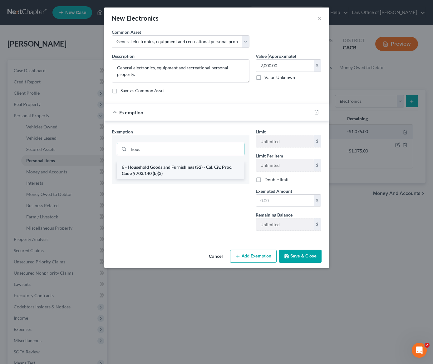
type input "hous"
click at [185, 173] on li "6 - Household Goods and Furnishings (S2) - Cal. Civ. Proc. Code § 703.140 (b)(3)" at bounding box center [181, 170] width 128 height 17
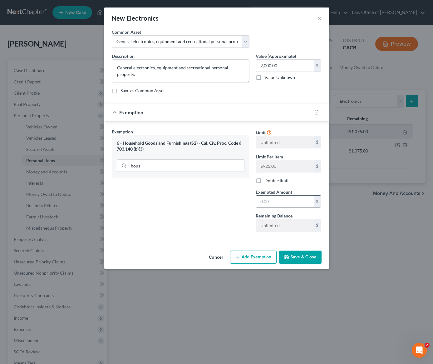
click at [271, 199] on input "text" at bounding box center [285, 202] width 58 height 12
type input "2,000"
click at [301, 256] on button "Save & Close" at bounding box center [300, 257] width 42 height 13
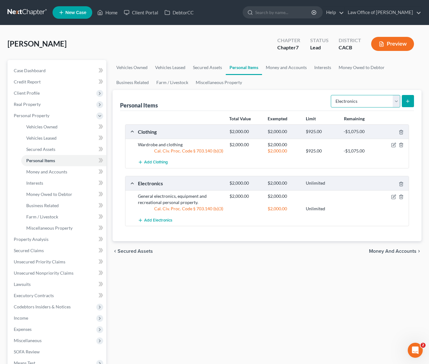
click at [349, 103] on select "Select Item Type Clothing Collectibles Of Value Electronics Firearms Household …" at bounding box center [365, 101] width 69 height 12
select select "household_goods"
click at [331, 95] on select "Select Item Type Clothing Collectibles Of Value Electronics Firearms Household …" at bounding box center [365, 101] width 69 height 12
click at [406, 101] on icon "submit" at bounding box center [407, 101] width 5 height 5
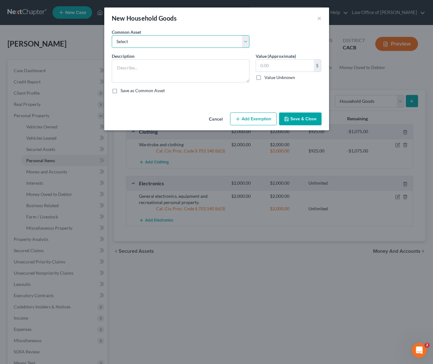
click at [203, 40] on select "Select Household Goods, Furnishings and Appliances." at bounding box center [181, 41] width 138 height 12
select select "0"
click at [112, 35] on select "Select Household Goods, Furnishings and Appliances." at bounding box center [181, 41] width 138 height 12
type textarea "Household Goods, Furnishings and Appliances."
type input "3,000.00"
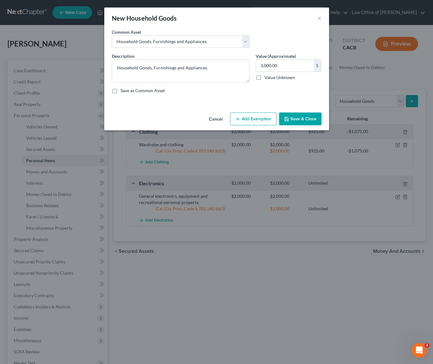
click at [262, 121] on button "Add Exemption" at bounding box center [253, 118] width 47 height 13
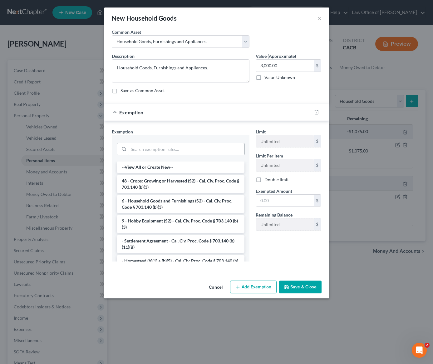
click at [166, 150] on input "search" at bounding box center [187, 149] width 116 height 12
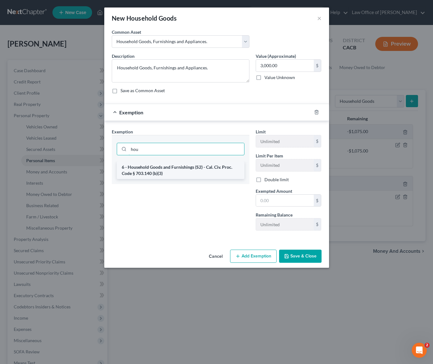
type input "hou"
click at [184, 169] on li "6 - Household Goods and Furnishings (S2) - Cal. Civ. Proc. Code § 703.140 (b)(3)" at bounding box center [181, 170] width 128 height 17
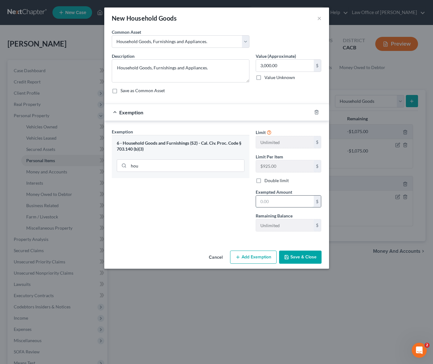
click at [269, 206] on input "text" at bounding box center [285, 202] width 58 height 12
type input "3,000"
click at [306, 262] on button "Save & Close" at bounding box center [300, 257] width 42 height 13
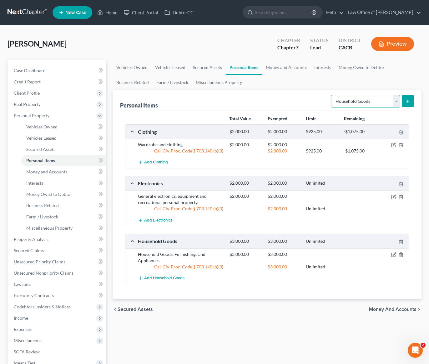
click at [351, 104] on select "Select Item Type Clothing Collectibles Of Value Electronics Firearms Household …" at bounding box center [365, 101] width 69 height 12
select select "jewelry"
click at [331, 95] on select "Select Item Type Clothing Collectibles Of Value Electronics Firearms Household …" at bounding box center [365, 101] width 69 height 12
click at [406, 102] on icon "submit" at bounding box center [407, 101] width 5 height 5
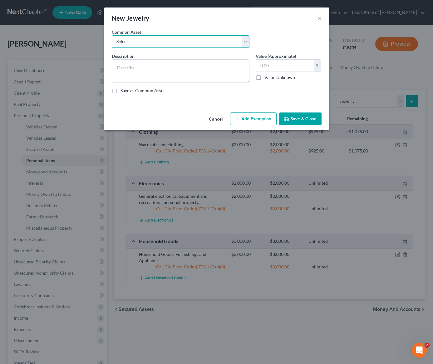
click at [134, 41] on select "Select Jewelry and personal valuable items (i.e. costume jewelry), includes non…" at bounding box center [181, 41] width 138 height 12
select select "0"
click at [112, 35] on select "Select Jewelry and personal valuable items (i.e. costume jewelry), includes non…" at bounding box center [181, 41] width 138 height 12
type textarea "Jewelry and personal valuable items (i.e. costume jewelry), includes non-debtor…"
type input "1,500.00"
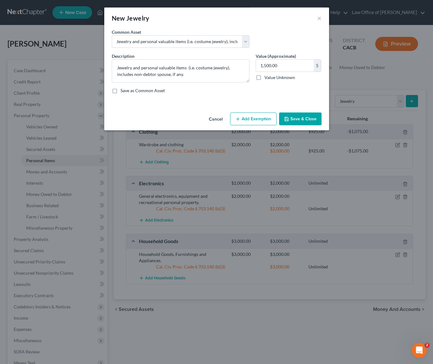
click at [253, 121] on button "Add Exemption" at bounding box center [253, 118] width 47 height 13
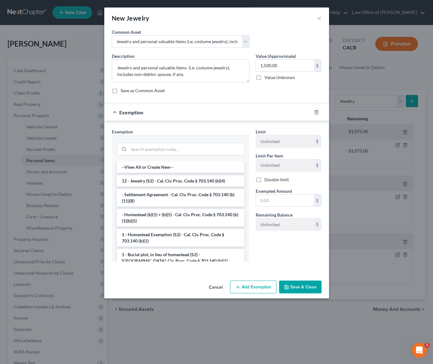
click at [190, 182] on li "12 - Jewelry (S2) - Cal. Civ. Proc. Code § 703.140 (b)(4)" at bounding box center [181, 180] width 128 height 11
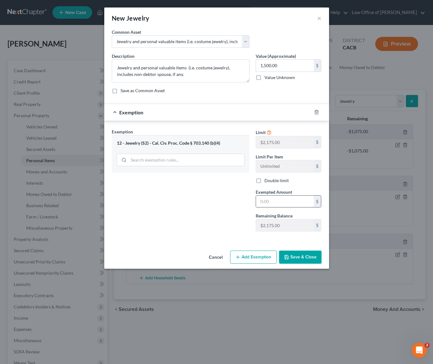
click at [284, 204] on input "text" at bounding box center [285, 202] width 58 height 12
type input "1,500"
click at [301, 259] on button "Save & Close" at bounding box center [300, 257] width 42 height 13
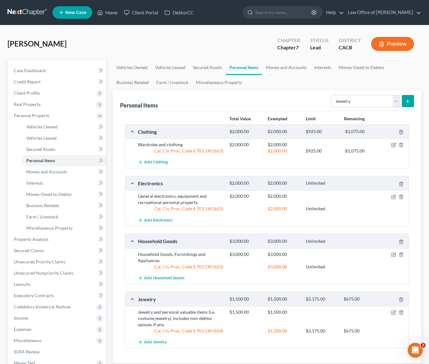
scroll to position [13, 0]
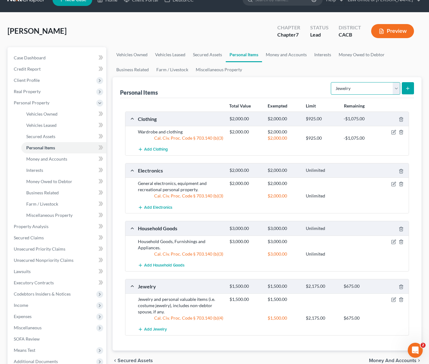
click at [353, 91] on select "Select Item Type Clothing Collectibles Of Value Electronics Firearms Household …" at bounding box center [365, 88] width 69 height 12
click at [283, 53] on link "Money and Accounts" at bounding box center [286, 54] width 48 height 15
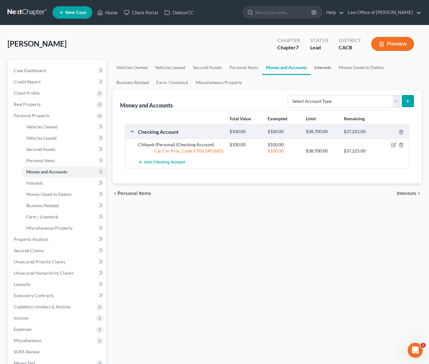
click at [327, 67] on link "Interests" at bounding box center [322, 67] width 24 height 15
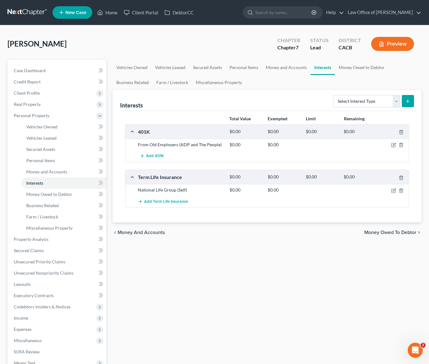
click at [225, 236] on div "chevron_left Money and Accounts Money Owed to Debtor chevron_right" at bounding box center [266, 232] width 309 height 20
click at [37, 252] on span "Secured Claims" at bounding box center [29, 250] width 30 height 5
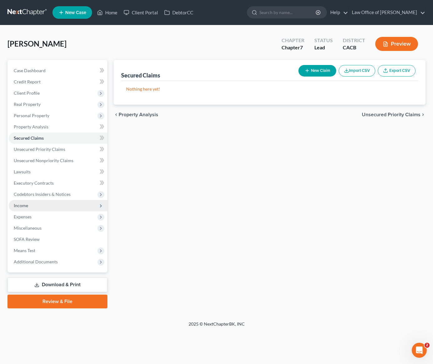
click at [21, 206] on span "Income" at bounding box center [21, 205] width 14 height 5
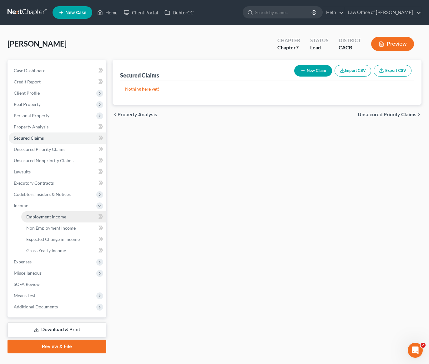
click at [57, 218] on span "Employment Income" at bounding box center [46, 216] width 40 height 5
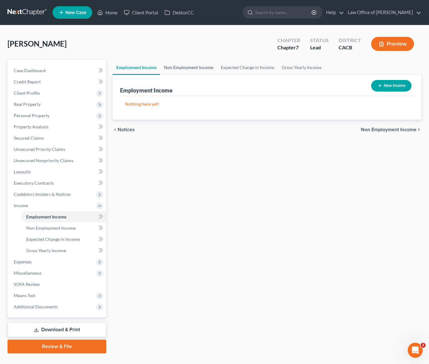
click at [206, 65] on link "Non Employment Income" at bounding box center [188, 67] width 57 height 15
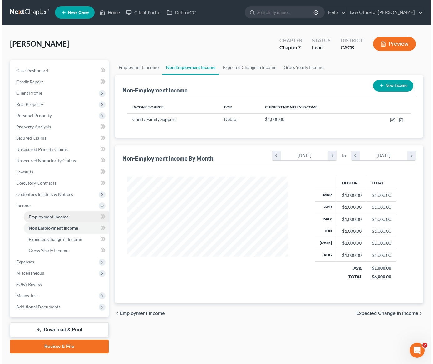
scroll to position [112, 173]
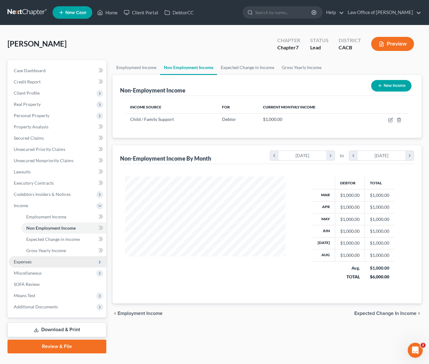
click at [22, 262] on span "Expenses" at bounding box center [23, 261] width 18 height 5
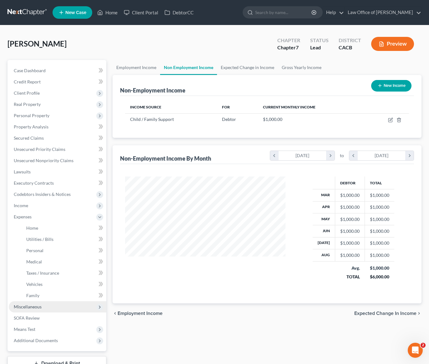
click at [36, 304] on span "Miscellaneous" at bounding box center [28, 306] width 28 height 5
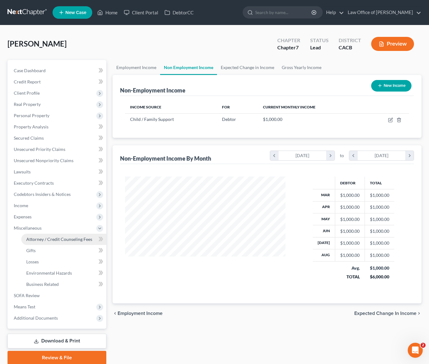
click at [40, 237] on span "Attorney / Credit Counseling Fees" at bounding box center [59, 239] width 66 height 5
select select "0"
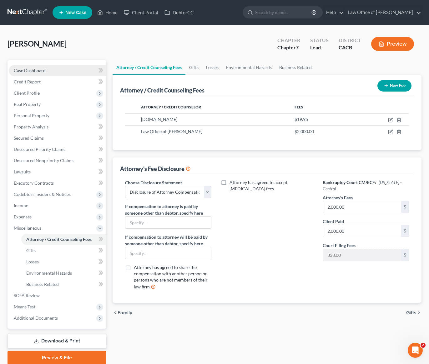
click at [34, 67] on link "Case Dashboard" at bounding box center [57, 70] width 97 height 11
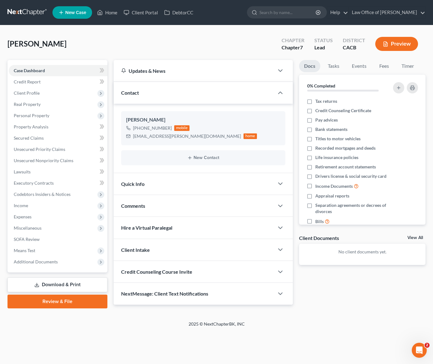
click at [122, 40] on div "Nunez, Paola Upgraded Chapter Chapter 7 Status Lead District CACB Preview" at bounding box center [216, 46] width 418 height 27
drag, startPoint x: 184, startPoint y: 137, endPoint x: 128, endPoint y: 141, distance: 56.4
click at [129, 141] on div "Paola Nunez +1 (323) 829-1727 mobile 24paola.nunez@gmail.com home" at bounding box center [203, 128] width 165 height 34
copy div "24paola.nunez@gmail.com"
